Goal: Transaction & Acquisition: Purchase product/service

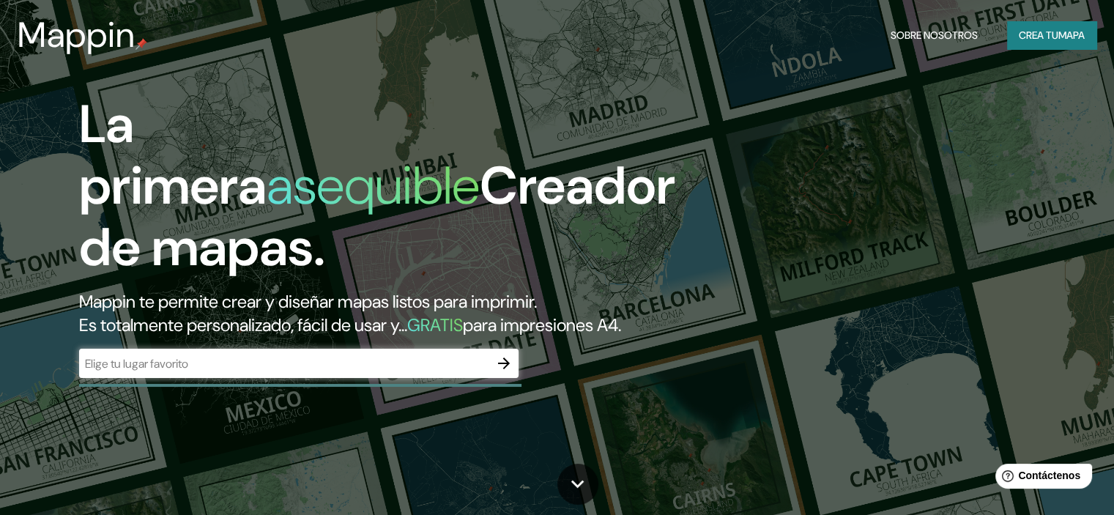
click at [369, 376] on div "​" at bounding box center [298, 363] width 439 height 29
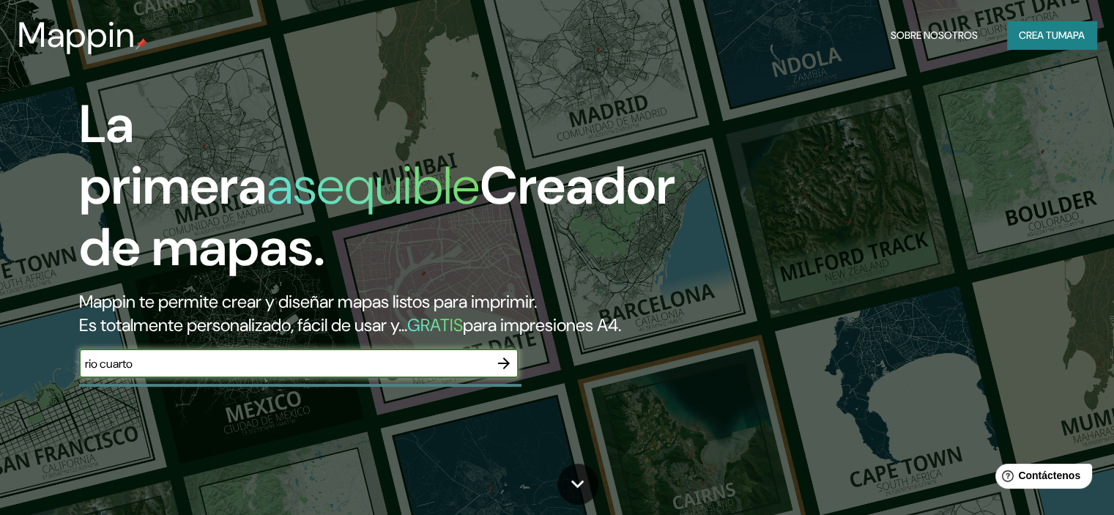
type input "rio cuarto"
click at [507, 372] on icon "button" at bounding box center [504, 363] width 18 height 18
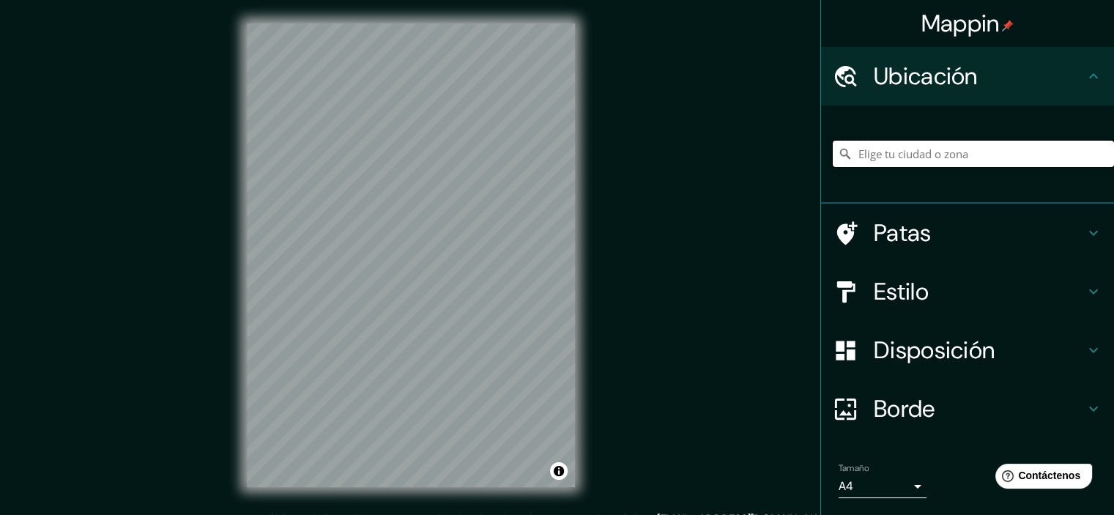
click at [885, 158] on input "Elige tu ciudad o zona" at bounding box center [973, 154] width 281 height 26
click at [920, 155] on input "Elige tu ciudad o zona" at bounding box center [973, 154] width 281 height 26
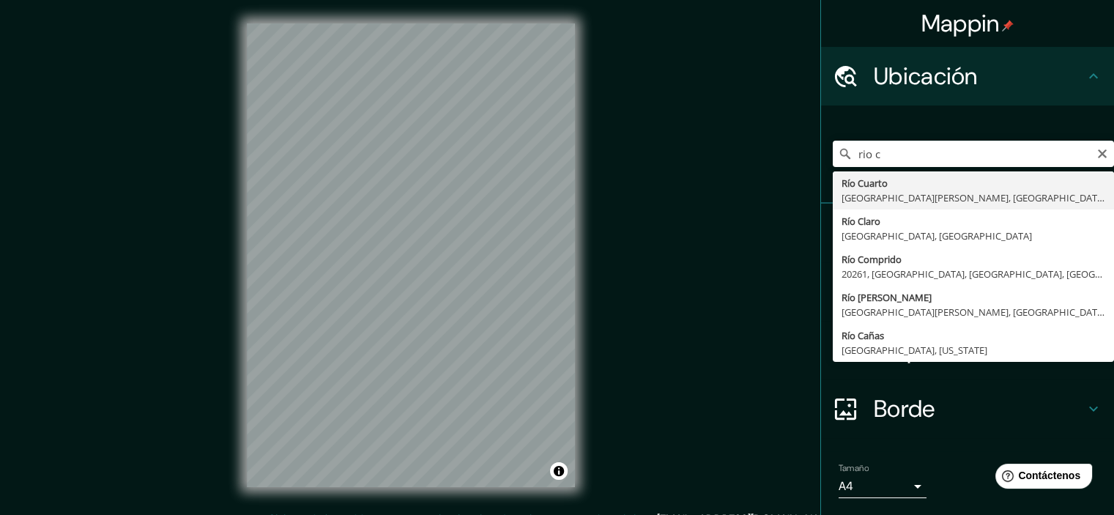
type input "Río Cuarto, [GEOGRAPHIC_DATA][PERSON_NAME], [GEOGRAPHIC_DATA]"
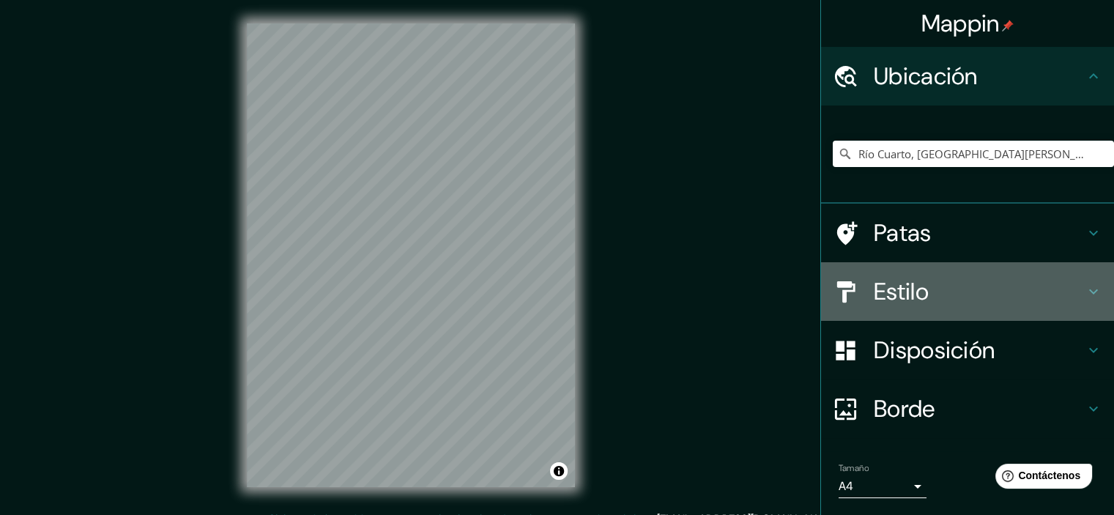
click at [892, 289] on font "Estilo" at bounding box center [901, 291] width 55 height 31
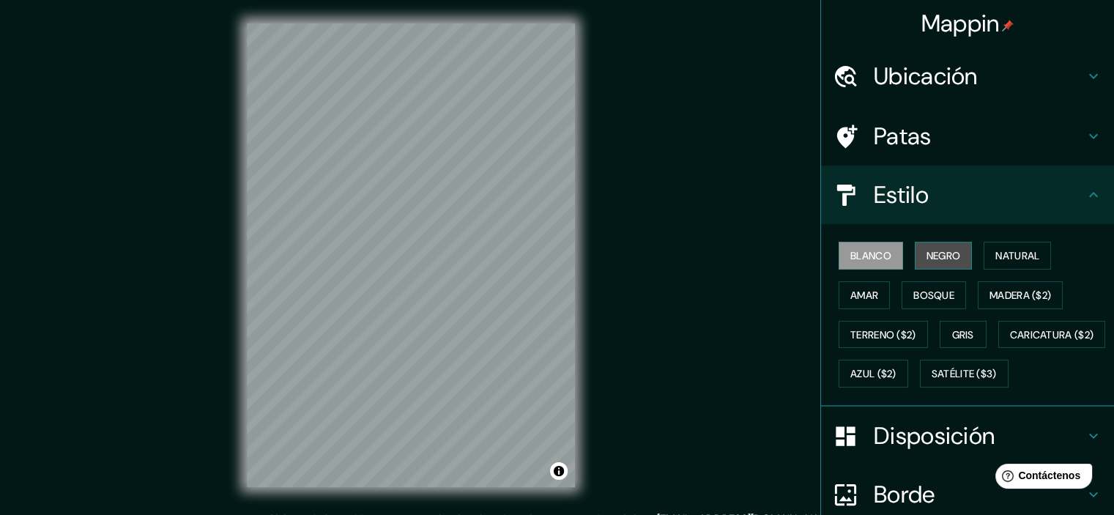
click at [926, 248] on font "Negro" at bounding box center [943, 255] width 34 height 19
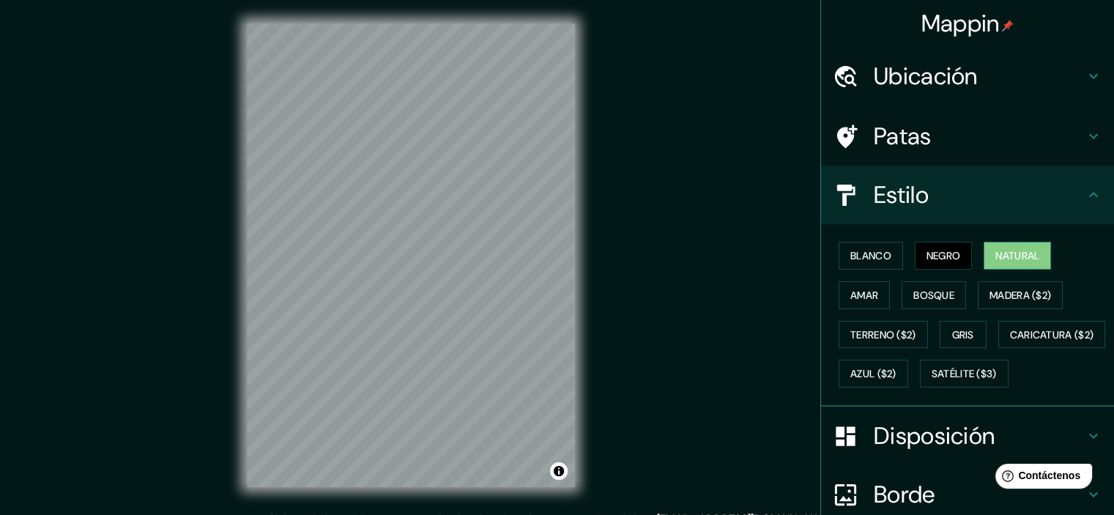
click at [1014, 258] on font "Natural" at bounding box center [1017, 255] width 44 height 13
click at [1011, 257] on font "Natural" at bounding box center [1017, 255] width 44 height 13
click at [851, 291] on font "Amar" at bounding box center [864, 295] width 28 height 13
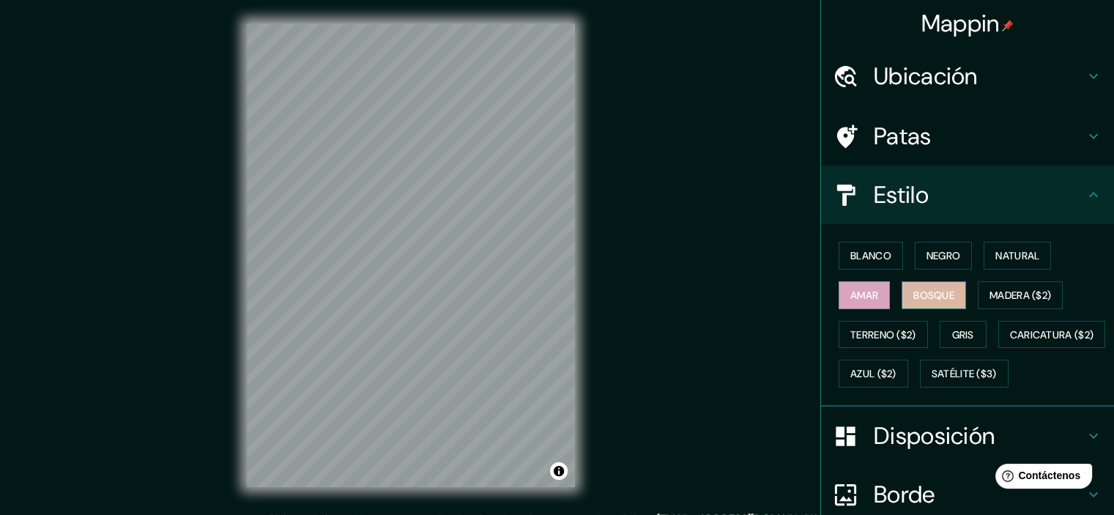
click at [913, 289] on font "Bosque" at bounding box center [933, 295] width 41 height 13
click at [879, 253] on font "Blanco" at bounding box center [870, 255] width 41 height 13
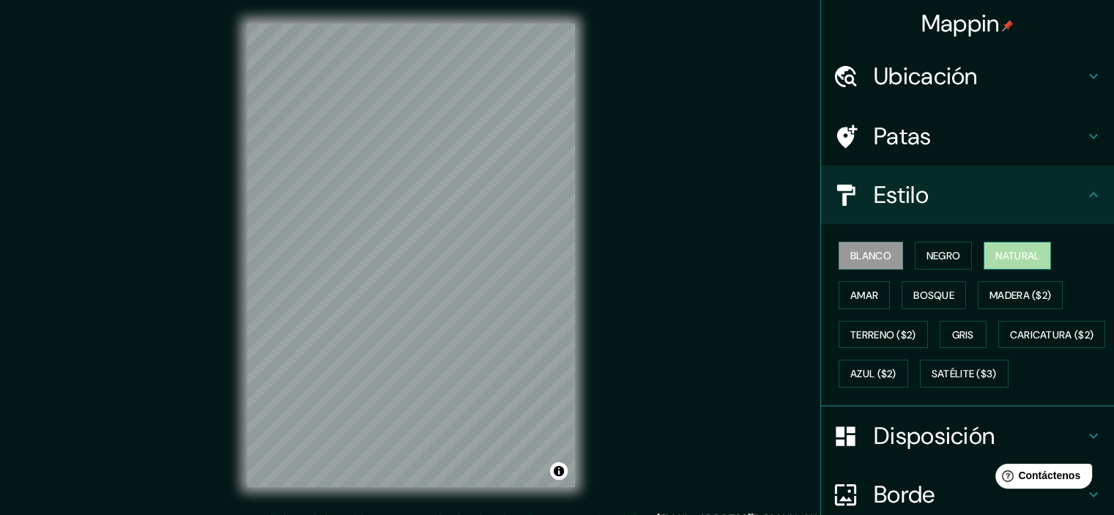
click at [998, 253] on font "Natural" at bounding box center [1017, 255] width 44 height 13
click at [963, 332] on font "Gris" at bounding box center [963, 334] width 22 height 13
click at [1003, 250] on font "Natural" at bounding box center [1017, 255] width 44 height 13
click at [858, 207] on div at bounding box center [853, 195] width 41 height 26
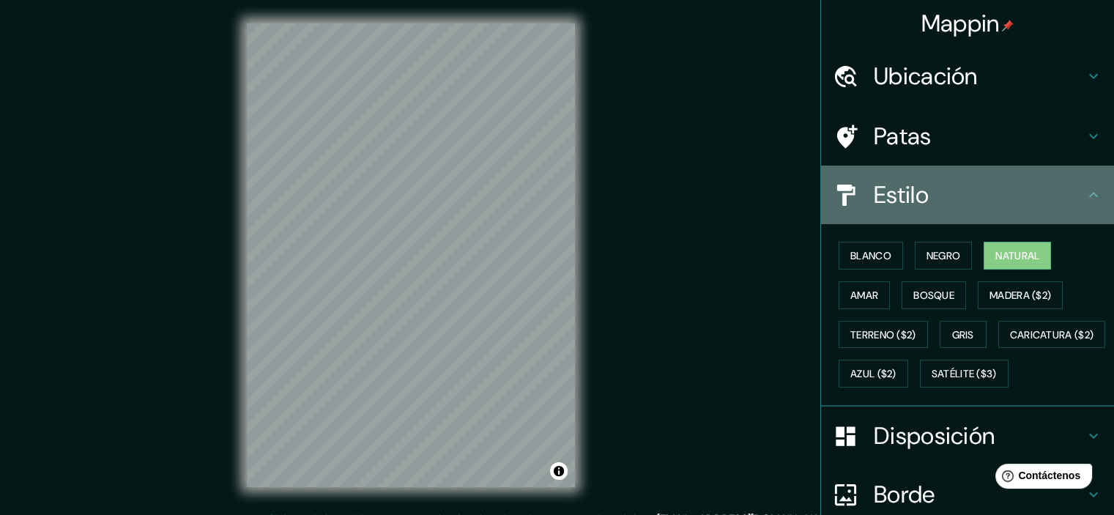
click at [1085, 190] on icon at bounding box center [1094, 195] width 18 height 18
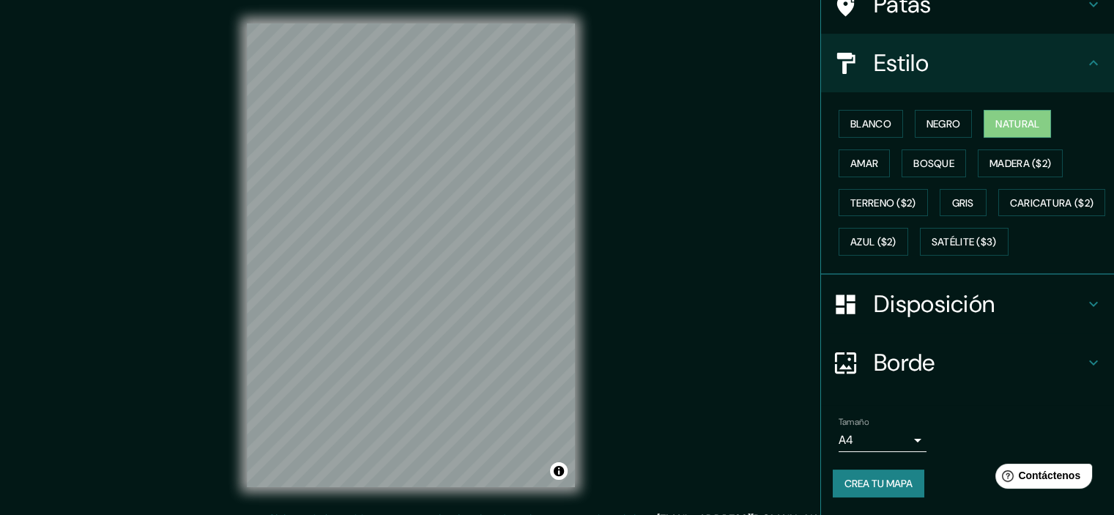
click at [914, 319] on font "Disposición" at bounding box center [934, 304] width 121 height 31
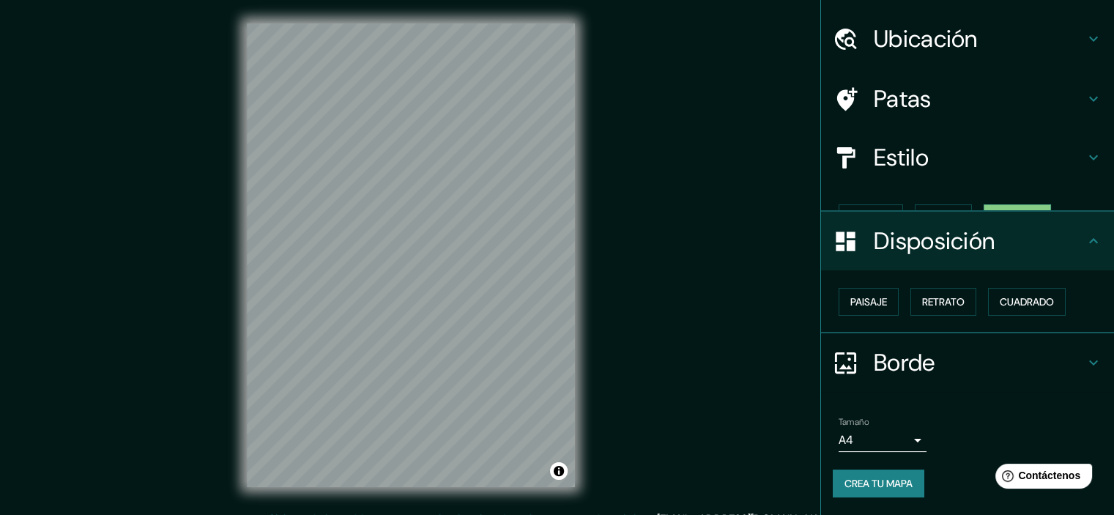
scroll to position [12, 0]
